Goal: Task Accomplishment & Management: Use online tool/utility

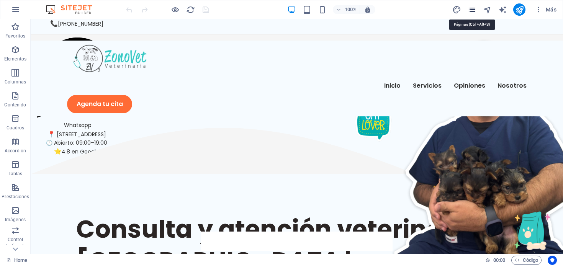
click at [475, 10] on icon "pages" at bounding box center [472, 9] width 9 height 9
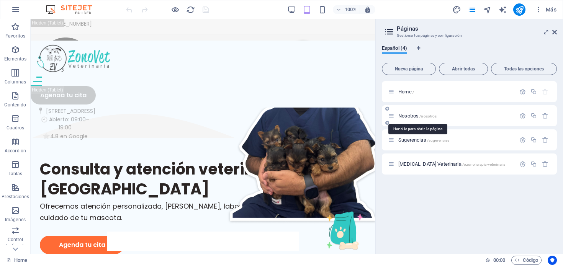
click at [407, 117] on span "Nosotros /nosotros" at bounding box center [418, 116] width 38 height 6
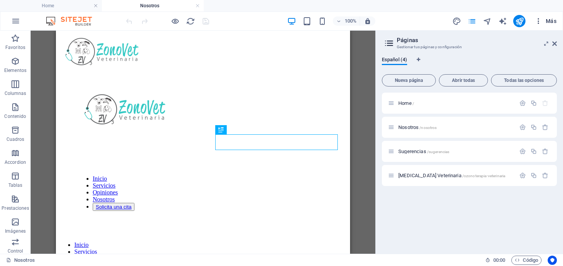
scroll to position [180, 0]
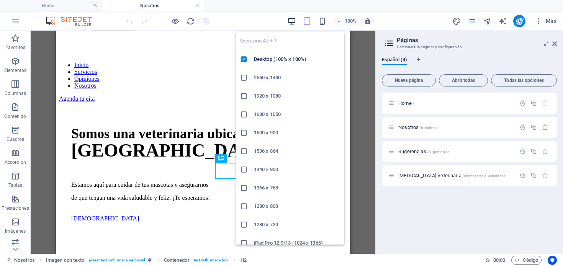
click at [291, 24] on icon "button" at bounding box center [291, 21] width 9 height 9
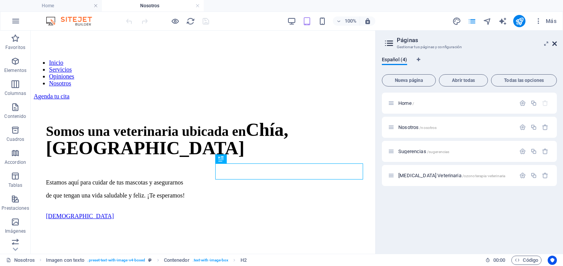
click at [555, 44] on icon at bounding box center [555, 44] width 5 height 6
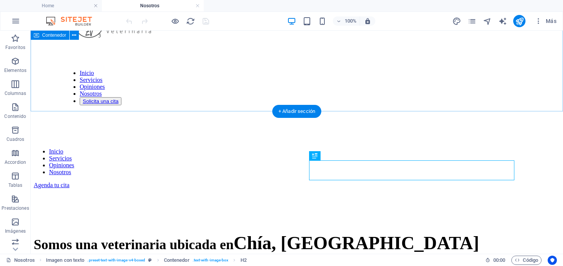
scroll to position [0, 0]
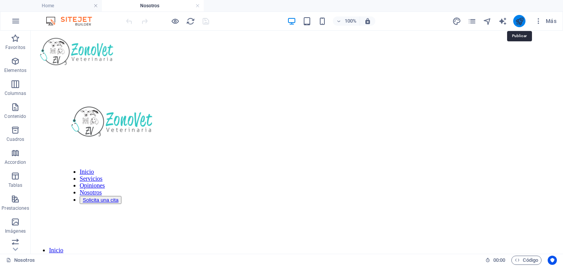
click at [519, 22] on icon "publish" at bounding box center [520, 21] width 9 height 9
